Goal: Task Accomplishment & Management: Use online tool/utility

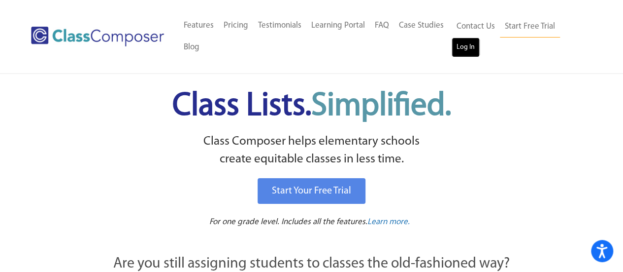
click at [467, 45] on link "Log In" at bounding box center [466, 47] width 28 height 20
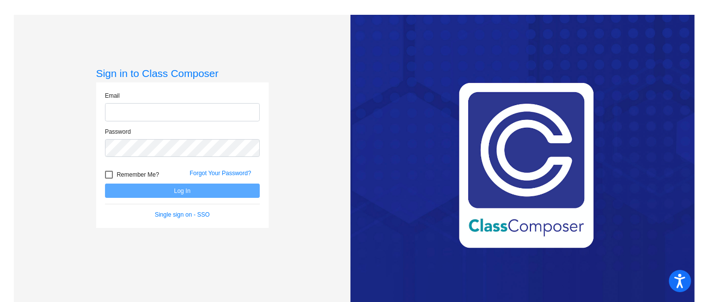
type input "[EMAIL_ADDRESS][DOMAIN_NAME]"
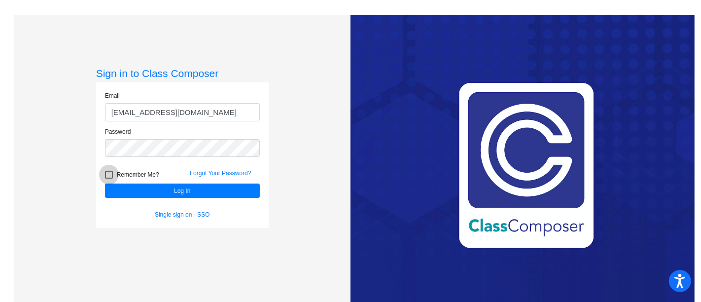
click at [105, 173] on div at bounding box center [109, 175] width 8 height 8
click at [108, 178] on input "Remember Me?" at bounding box center [108, 178] width 0 height 0
checkbox input "true"
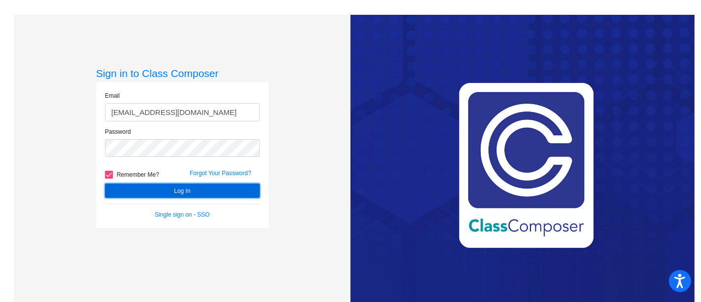
click at [134, 194] on button "Log In" at bounding box center [182, 190] width 155 height 14
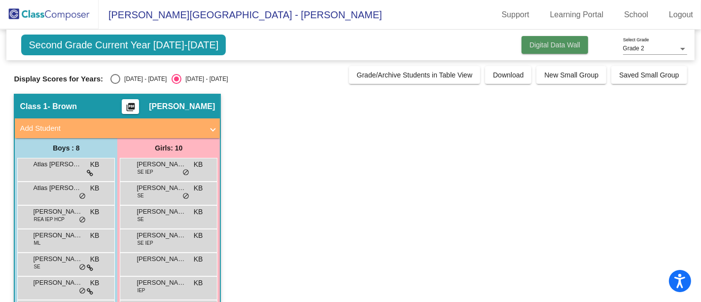
click at [553, 45] on span "Digital Data Wall" at bounding box center [554, 45] width 51 height 8
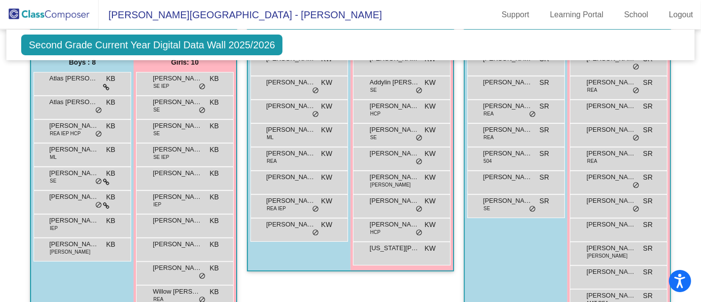
scroll to position [243, 0]
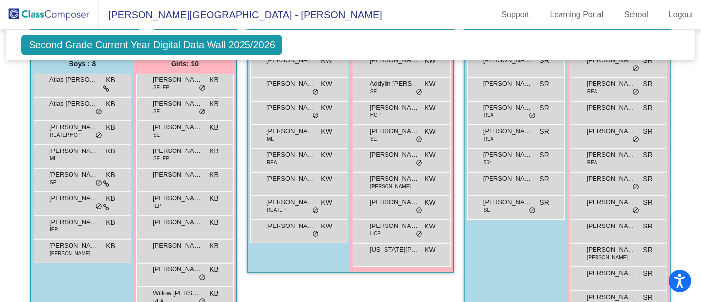
click at [0, 0] on div "Boys : 8 Atlas Goodman KB lock do_not_disturb_alt Atlas Moyer KB lock do_not_di…" at bounding box center [0, 0] width 0 height 0
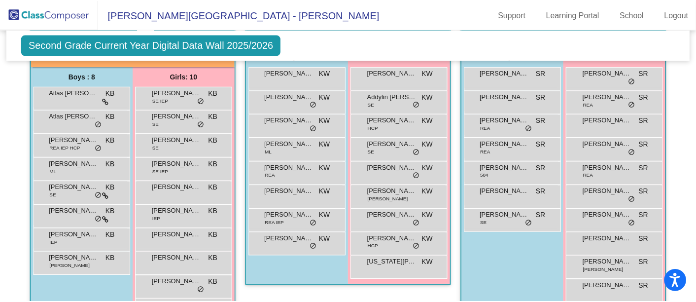
scroll to position [233, 0]
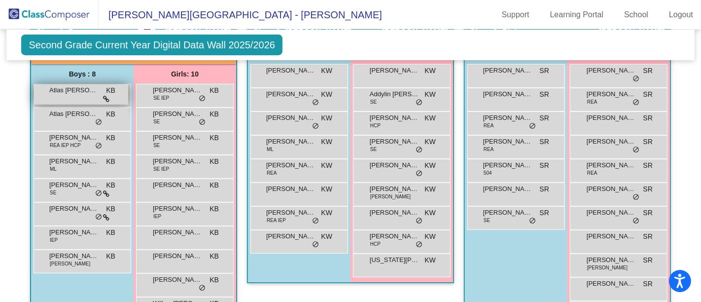
click at [105, 96] on icon at bounding box center [106, 99] width 6 height 7
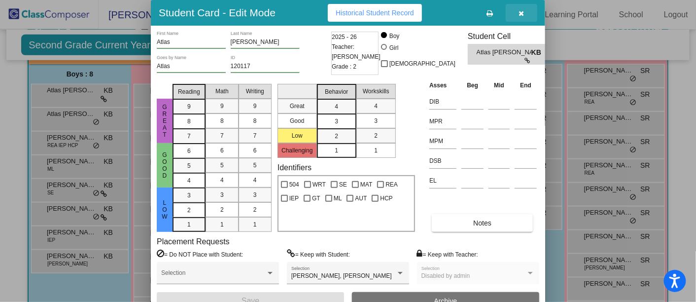
click at [522, 11] on icon "button" at bounding box center [521, 13] width 5 height 7
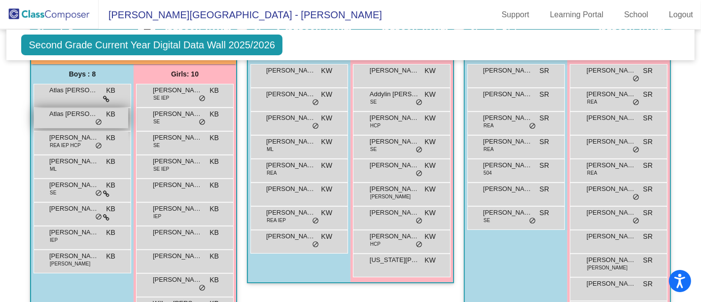
click at [97, 118] on span "do_not_disturb_alt" at bounding box center [98, 122] width 7 height 8
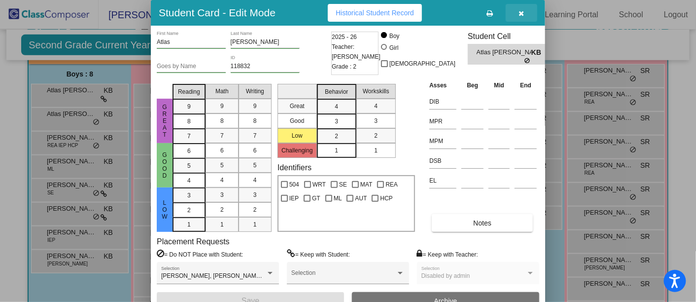
click at [525, 13] on button "button" at bounding box center [522, 13] width 32 height 18
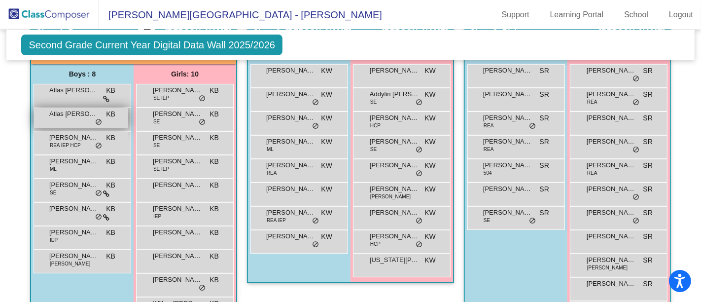
click at [95, 119] on span "do_not_disturb_alt" at bounding box center [98, 122] width 7 height 8
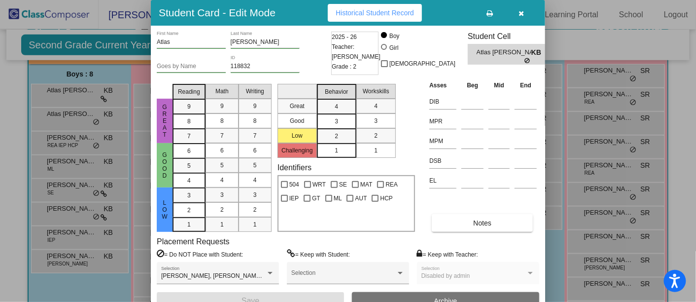
drag, startPoint x: 692, startPoint y: 114, endPoint x: 692, endPoint y: 139, distance: 24.6
click at [692, 139] on div at bounding box center [348, 151] width 696 height 302
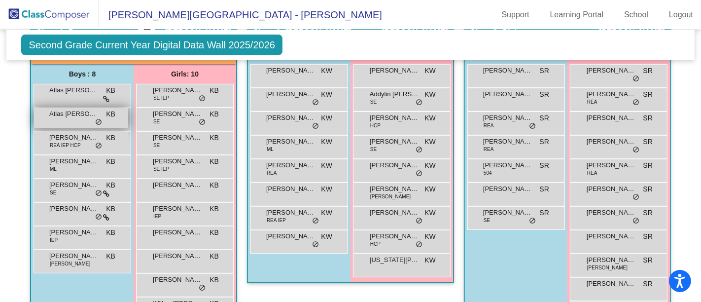
click at [66, 116] on span "Atlas Moyer" at bounding box center [73, 114] width 49 height 10
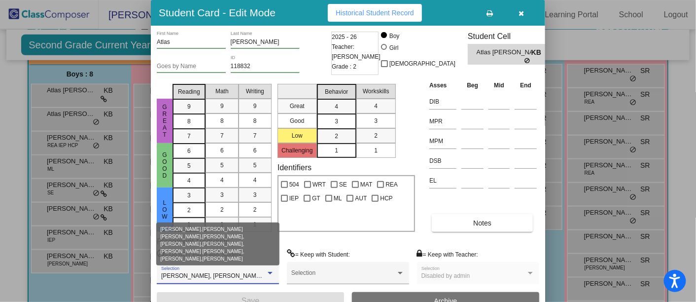
click at [272, 272] on div at bounding box center [270, 273] width 5 height 2
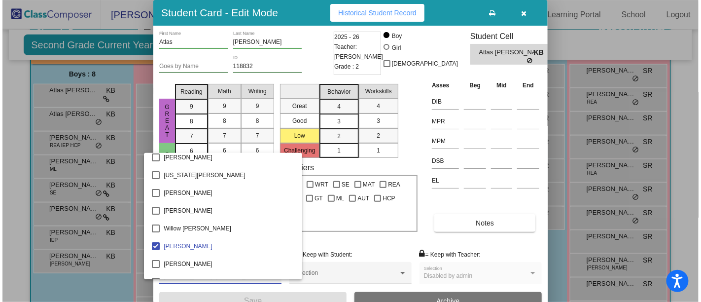
scroll to position [1133, 0]
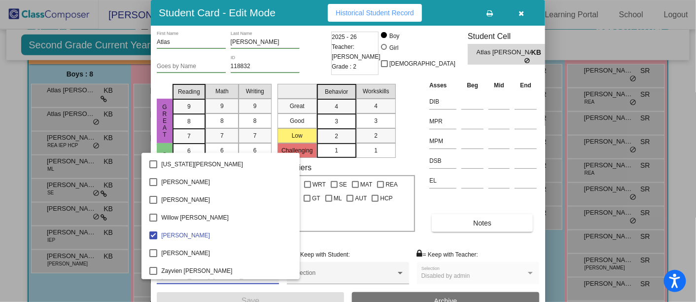
click at [320, 245] on div at bounding box center [348, 151] width 696 height 302
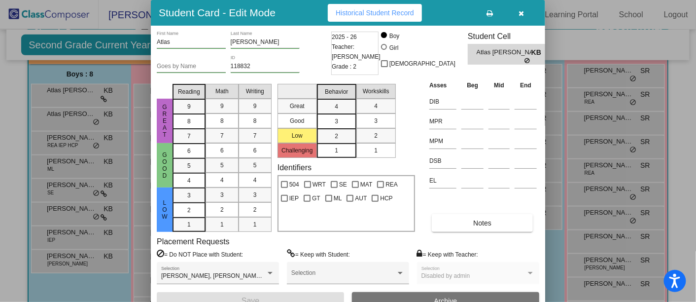
click at [92, 141] on div at bounding box center [348, 151] width 696 height 302
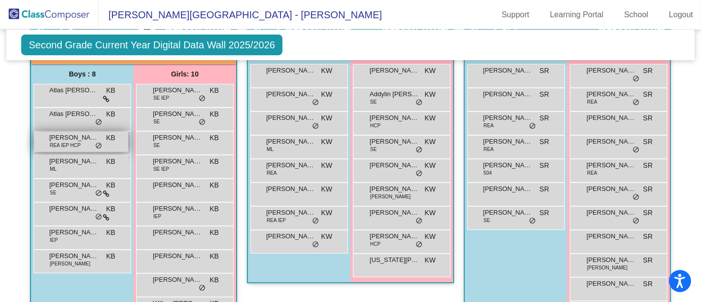
click at [95, 142] on span "do_not_disturb_alt" at bounding box center [98, 146] width 7 height 8
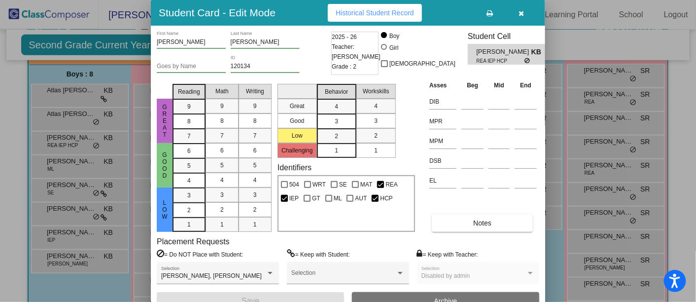
click at [74, 167] on div at bounding box center [348, 151] width 696 height 302
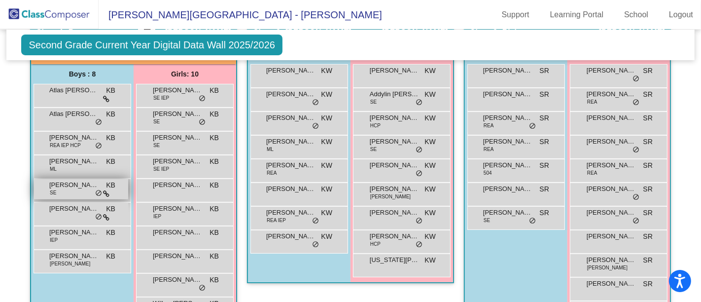
click at [80, 192] on div "Jace Butters SE KB lock do_not_disturb_alt" at bounding box center [81, 189] width 94 height 20
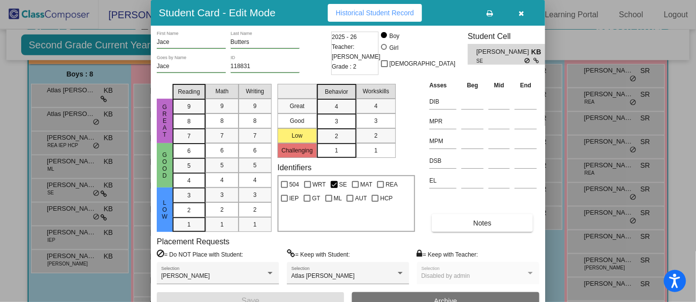
click at [71, 214] on div at bounding box center [348, 151] width 696 height 302
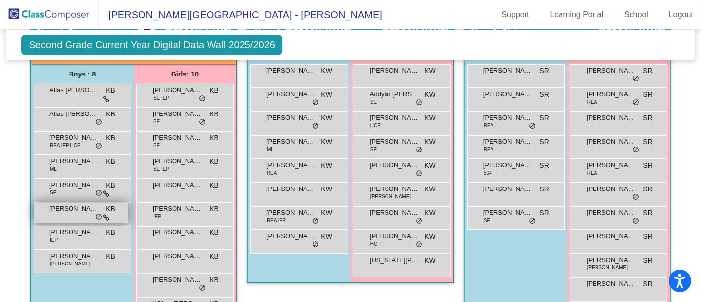
click at [90, 212] on div "Kaison Branan KB lock do_not_disturb_alt" at bounding box center [81, 213] width 94 height 20
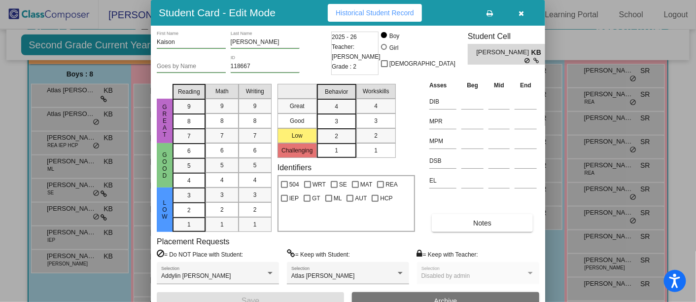
click at [82, 233] on div at bounding box center [348, 151] width 696 height 302
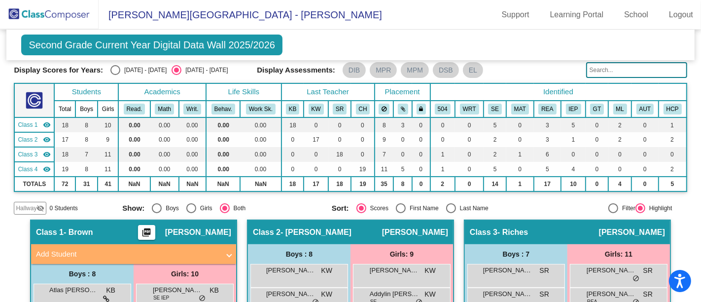
scroll to position [0, 0]
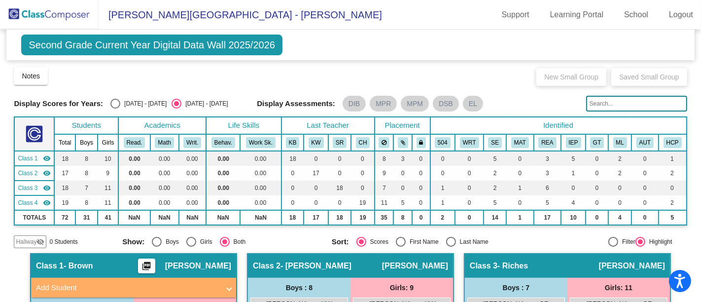
click at [47, 44] on span "Second Grade Current Year Digital Data Wall 2025/2026" at bounding box center [151, 44] width 261 height 21
click at [89, 44] on span "Second Grade Current Year Digital Data Wall 2025/2026" at bounding box center [151, 44] width 261 height 21
click at [63, 40] on span "Second Grade Current Year Digital Data Wall 2025/2026" at bounding box center [151, 44] width 261 height 21
click at [152, 43] on span "Second Grade Current Year Digital Data Wall 2025/2026" at bounding box center [151, 44] width 261 height 21
click at [134, 48] on span "Second Grade Current Year Digital Data Wall 2025/2026" at bounding box center [151, 44] width 261 height 21
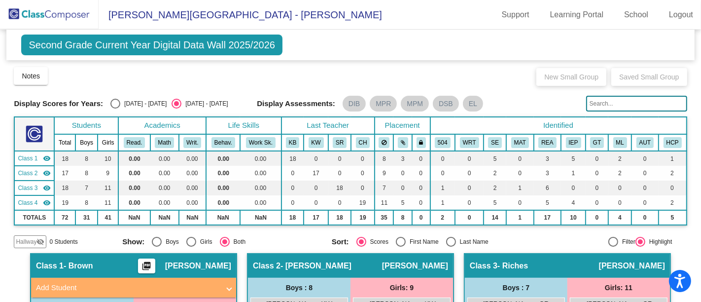
click at [134, 13] on span "Eyestone Elementary School - Kathy" at bounding box center [240, 15] width 283 height 16
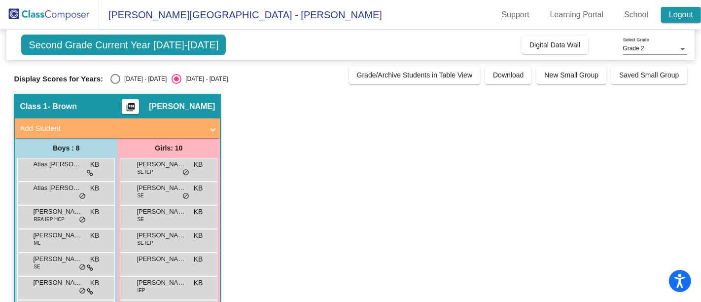
click at [676, 11] on link "Logout" at bounding box center [681, 15] width 40 height 16
